Goal: Obtain resource: Download file/media

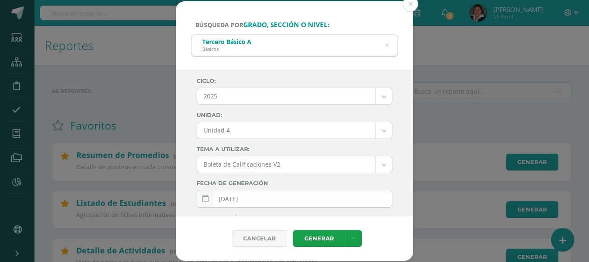
select select "Unidad 4"
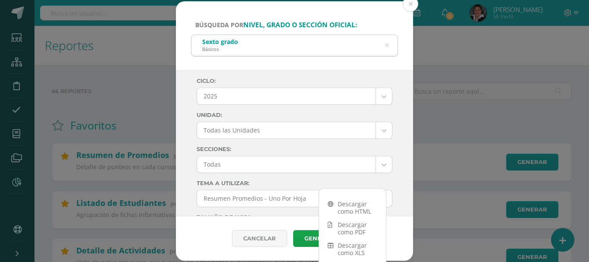
select select "all_units"
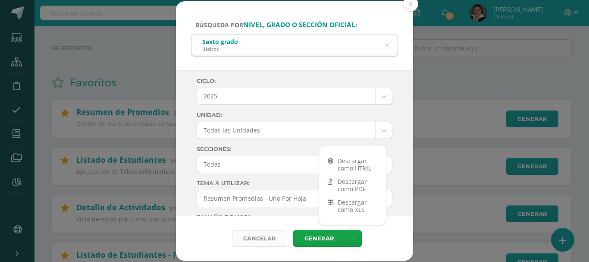
click at [260, 230] on div "Cancelar" at bounding box center [259, 238] width 55 height 17
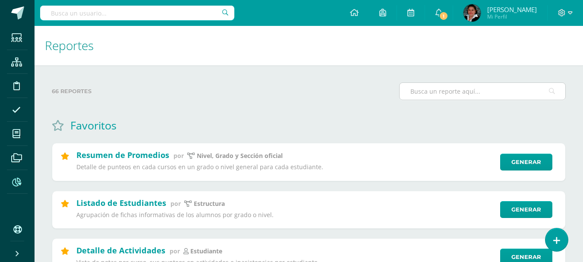
click at [480, 87] on input "text" at bounding box center [482, 91] width 166 height 17
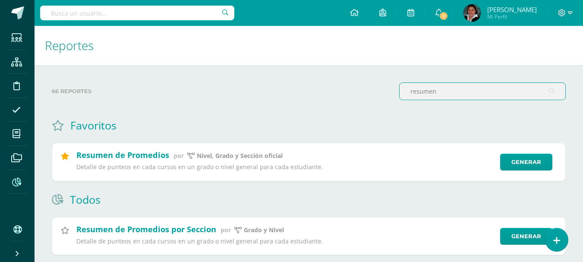
type input "resumen"
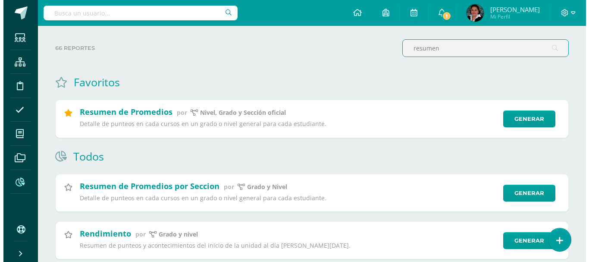
scroll to position [86, 0]
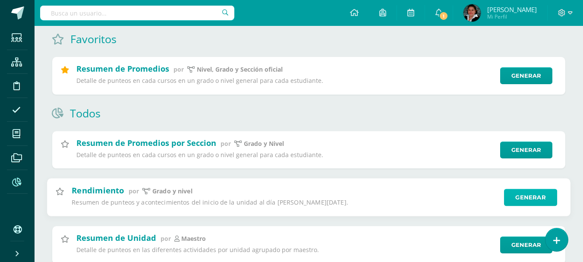
click at [527, 196] on link "Generar" at bounding box center [530, 197] width 53 height 17
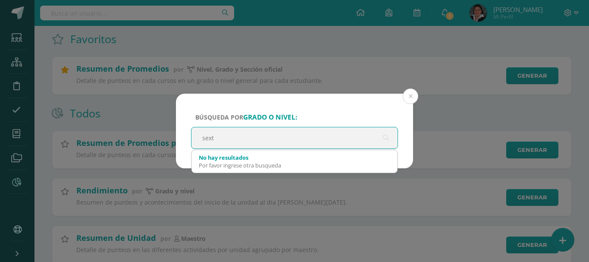
type input "sexto"
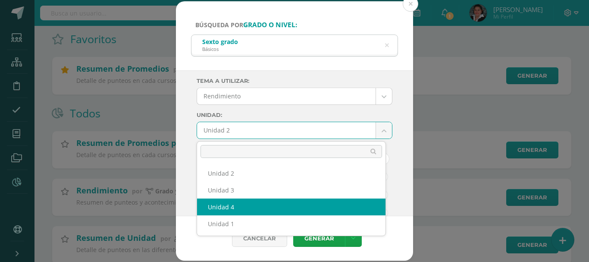
select select "Unidad 4"
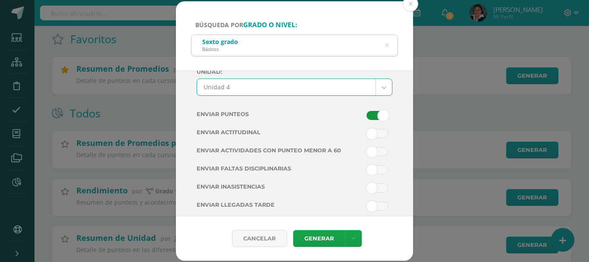
scroll to position [70, 0]
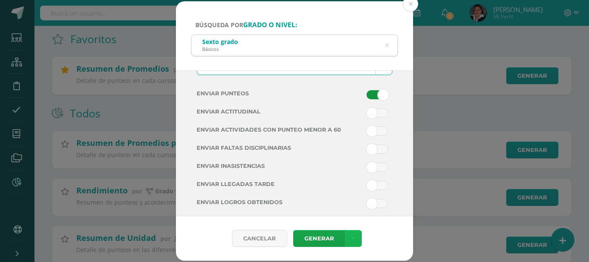
click at [355, 238] on link at bounding box center [353, 238] width 17 height 17
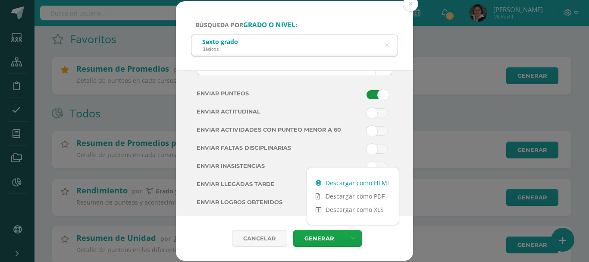
click at [353, 180] on link "Descargar como HTML" at bounding box center [353, 182] width 92 height 13
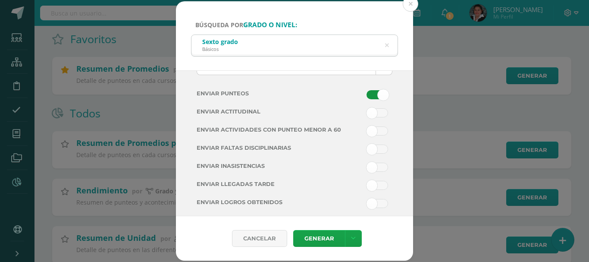
click at [374, 126] on span at bounding box center [378, 130] width 22 height 9
click at [0, 0] on input "checkbox" at bounding box center [0, 0] width 0 height 0
click at [370, 168] on span at bounding box center [378, 167] width 22 height 9
click at [0, 0] on input "checkbox" at bounding box center [0, 0] width 0 height 0
click at [374, 186] on span at bounding box center [378, 185] width 22 height 9
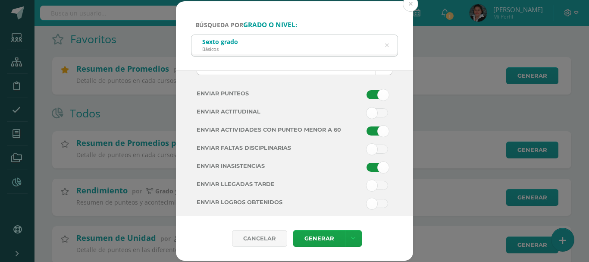
click at [0, 0] on input "checkbox" at bounding box center [0, 0] width 0 height 0
click at [351, 236] on icon at bounding box center [353, 238] width 5 height 7
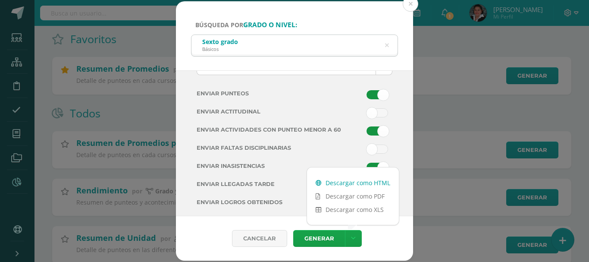
click at [350, 184] on link "Descargar como HTML" at bounding box center [353, 182] width 92 height 13
